Goal: Transaction & Acquisition: Purchase product/service

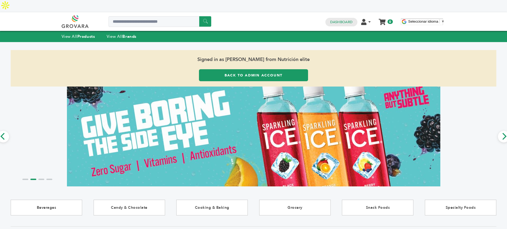
click at [256, 50] on span "Signed in as [PERSON_NAME] from Nutrición elite" at bounding box center [254, 59] width 486 height 19
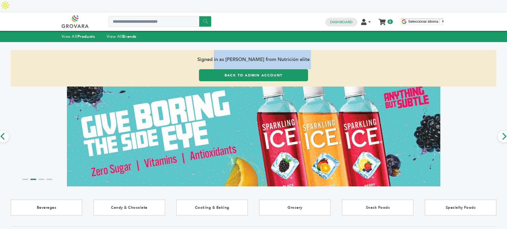
click at [256, 50] on span "Signed in as [PERSON_NAME] from Nutrición elite" at bounding box center [254, 59] width 486 height 19
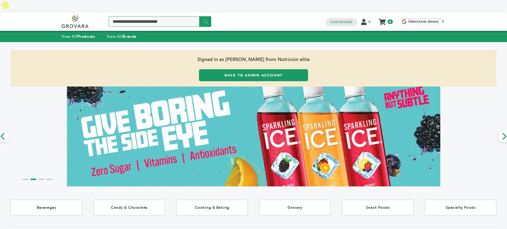
click at [166, 16] on input "Search a product or brand..." at bounding box center [160, 21] width 103 height 11
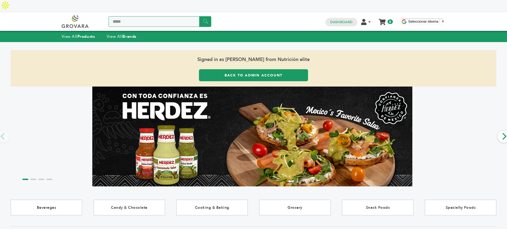
click at [140, 16] on input "*****" at bounding box center [160, 21] width 103 height 11
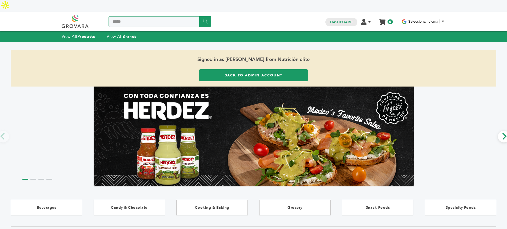
click at [140, 16] on input "*****" at bounding box center [160, 21] width 103 height 11
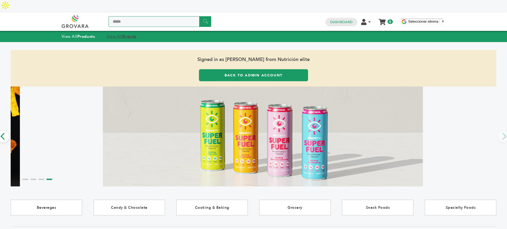
type input "*****"
click at [121, 34] on link "View All Brands" at bounding box center [122, 36] width 30 height 5
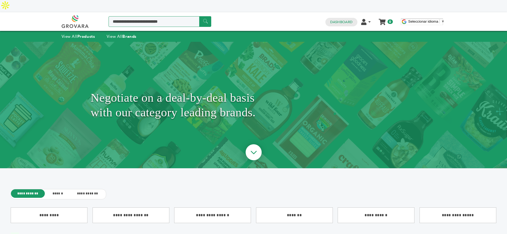
click at [144, 16] on input "Search a product or brand..." at bounding box center [160, 21] width 103 height 11
type input "********"
click at [199, 16] on input "******" at bounding box center [205, 21] width 12 height 10
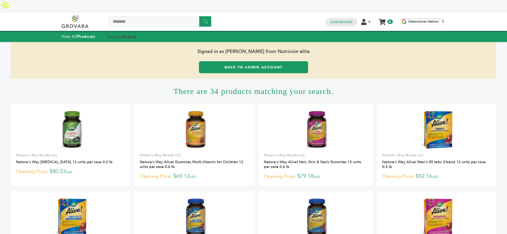
click at [119, 34] on link "View All Brands" at bounding box center [122, 36] width 30 height 5
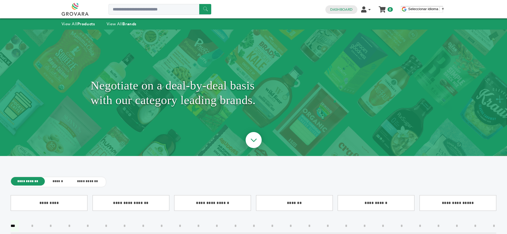
scroll to position [51, 0]
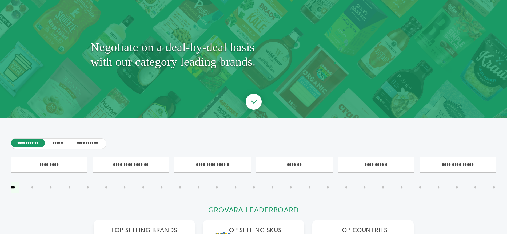
click at [273, 182] on input"] "*" at bounding box center [272, 187] width 10 height 11
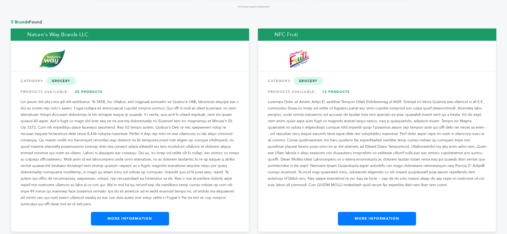
scroll to position [461, 0]
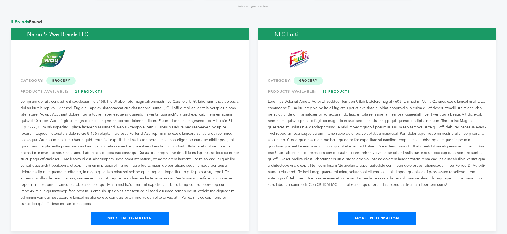
click at [94, 87] on link "25 Products" at bounding box center [88, 92] width 37 height 10
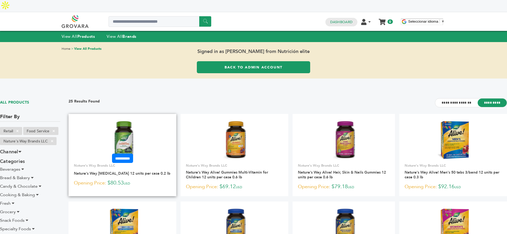
click at [128, 122] on img at bounding box center [122, 140] width 23 height 38
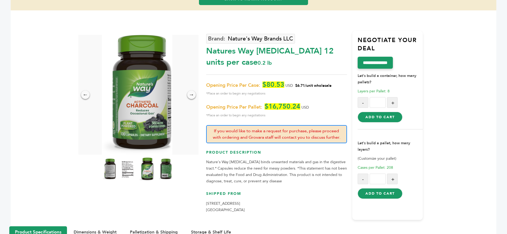
scroll to position [68, 0]
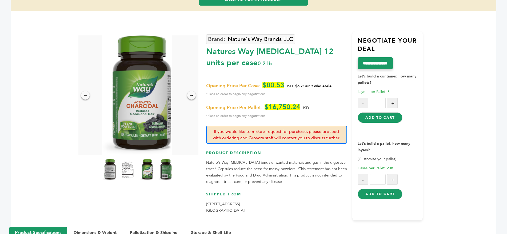
drag, startPoint x: 207, startPoint y: 73, endPoint x: 332, endPoint y: 76, distance: 125.4
click at [332, 82] on p "Opening Price Per Case: $80.53 USD $6.71/unit wholesale *Place an order to begi…" at bounding box center [276, 89] width 141 height 15
click at [230, 67] on div "Nature's Way Brands LLC Natures Way Activated Charcoal 12 units per case 0.2 lb…" at bounding box center [276, 125] width 141 height 189
drag, startPoint x: 207, startPoint y: 74, endPoint x: 225, endPoint y: 71, distance: 18.0
click at [225, 83] on span "Opening Price Per Case:" at bounding box center [233, 86] width 54 height 6
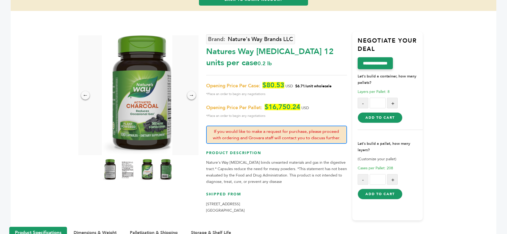
click at [232, 83] on span "Opening Price Per Case:" at bounding box center [233, 86] width 54 height 6
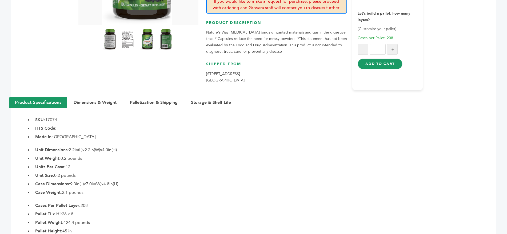
scroll to position [198, 0]
click at [55, 164] on b "Units Per Case:" at bounding box center [50, 167] width 30 height 6
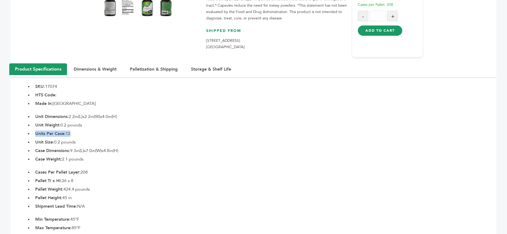
drag, startPoint x: 87, startPoint y: 193, endPoint x: 35, endPoint y: 161, distance: 61.9
click at [35, 169] on ul "Cases Per Pallet Layer: 208 Pallet Ti x Hi: 26 x 8 Pallet Weight: 424.4 pounds …" at bounding box center [265, 189] width 464 height 41
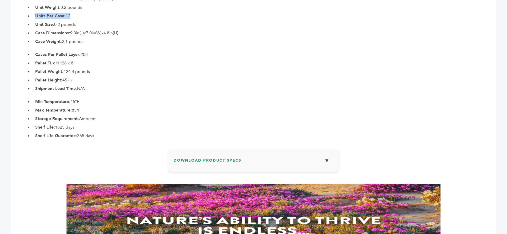
scroll to position [350, 0]
click at [205, 155] on h3 "Download Product Specs ▼" at bounding box center [254, 162] width 160 height 15
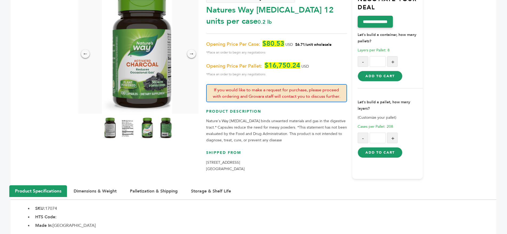
scroll to position [69, 0]
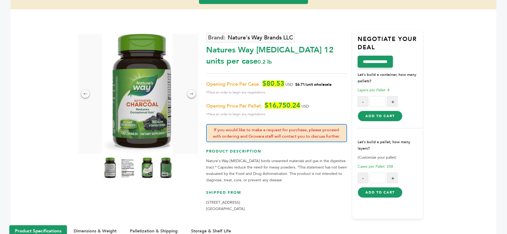
click at [126, 158] on img at bounding box center [127, 168] width 15 height 23
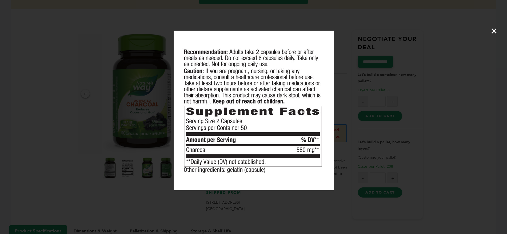
click at [139, 159] on div "×" at bounding box center [253, 117] width 507 height 234
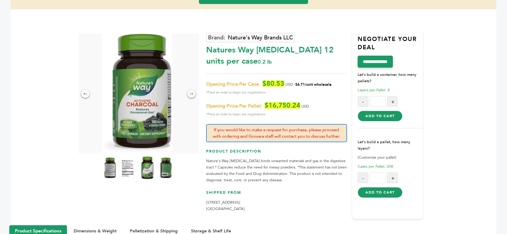
click at [146, 158] on img at bounding box center [146, 168] width 15 height 23
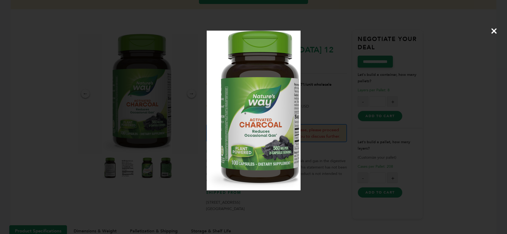
click at [164, 158] on div "×" at bounding box center [253, 117] width 507 height 234
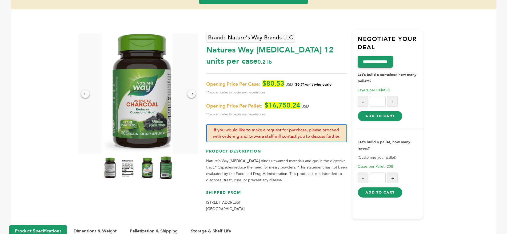
click at [165, 158] on img at bounding box center [165, 168] width 15 height 23
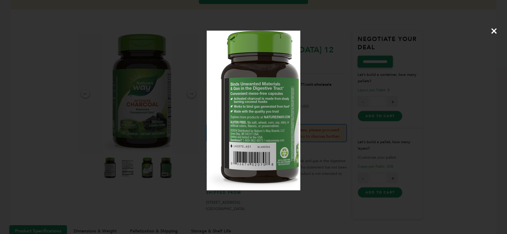
click at [100, 141] on div "×" at bounding box center [253, 117] width 507 height 234
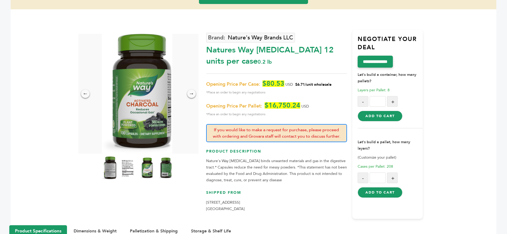
click at [112, 166] on img at bounding box center [109, 168] width 15 height 23
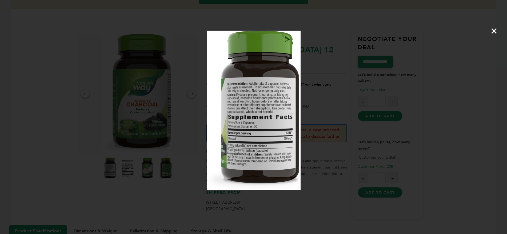
click at [81, 98] on div "×" at bounding box center [253, 117] width 507 height 234
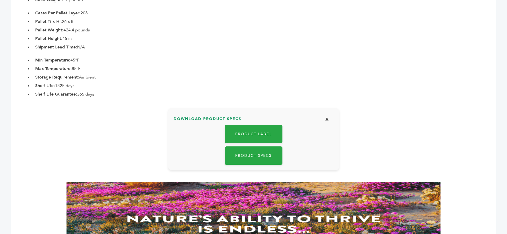
scroll to position [392, 0]
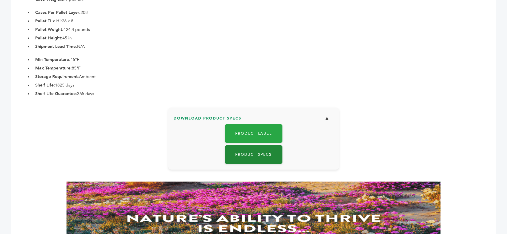
click at [253, 146] on link "Product Specs" at bounding box center [254, 155] width 58 height 18
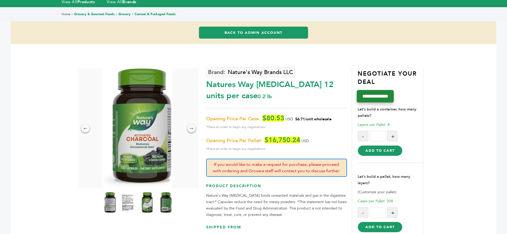
scroll to position [0, 0]
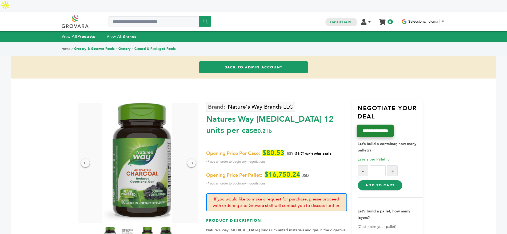
click at [375, 125] on input "**********" at bounding box center [375, 131] width 37 height 13
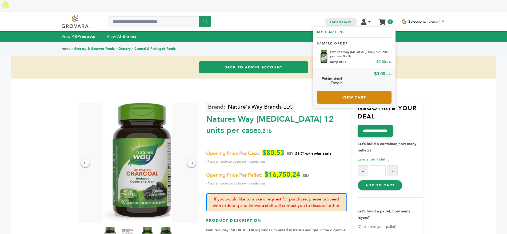
click at [347, 91] on link "View Cart" at bounding box center [354, 97] width 75 height 13
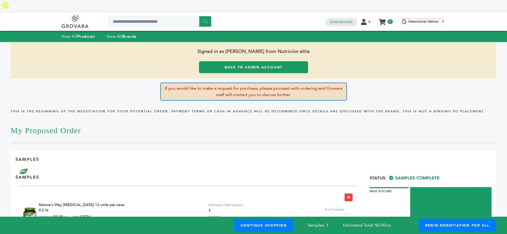
scroll to position [108, 0]
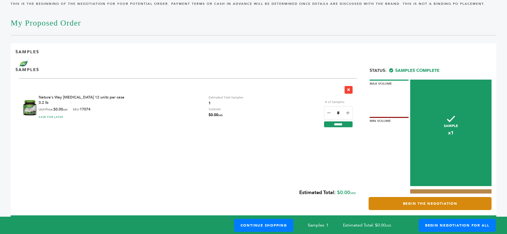
click at [402, 197] on link "Begin the Negotiation" at bounding box center [430, 203] width 123 height 13
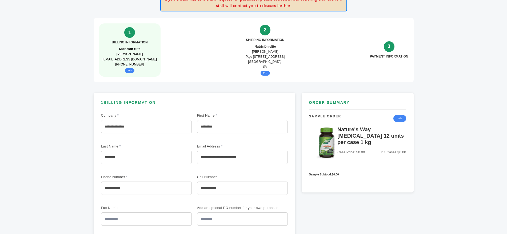
scroll to position [90, 0]
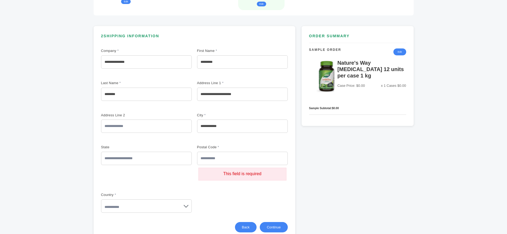
scroll to position [161, 0]
drag, startPoint x: 270, startPoint y: 160, endPoint x: 221, endPoint y: 162, distance: 48.9
click at [221, 168] on p "This field is required" at bounding box center [242, 174] width 88 height 13
click at [321, 151] on div "**********" at bounding box center [254, 133] width 320 height 214
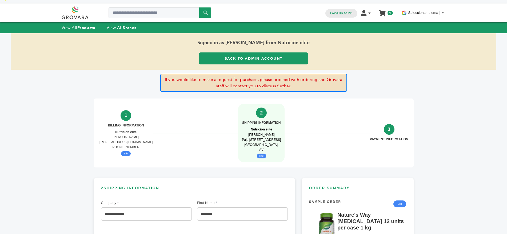
scroll to position [0, 0]
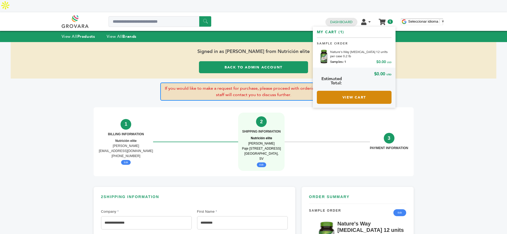
click at [352, 91] on link "View Cart" at bounding box center [354, 97] width 75 height 13
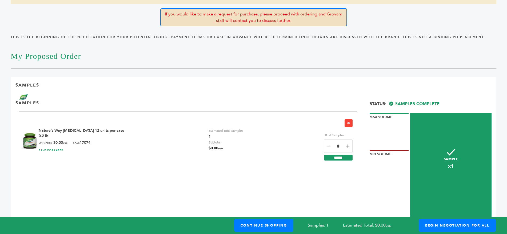
scroll to position [75, 0]
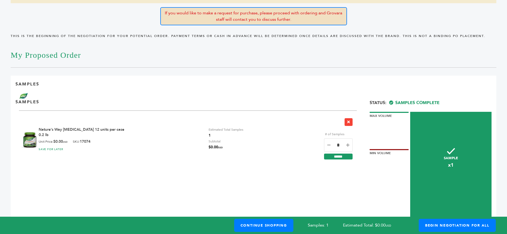
click at [328, 144] on icon at bounding box center [328, 146] width 3 height 4
type input "*"
click at [335, 154] on input "******" at bounding box center [338, 157] width 29 height 6
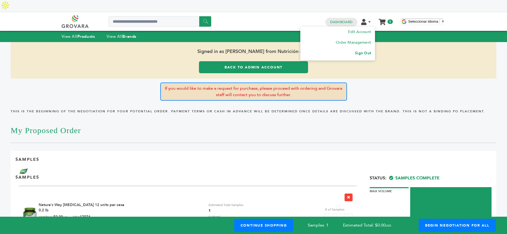
click at [360, 51] on link "Sign Out" at bounding box center [363, 53] width 16 height 5
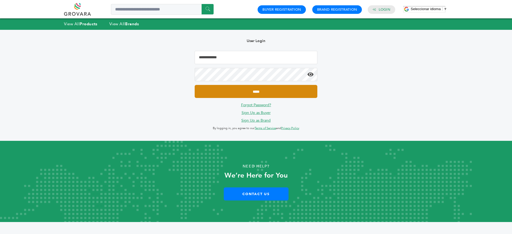
type input "**********"
click at [245, 91] on input "*****" at bounding box center [256, 91] width 123 height 13
